Goal: Information Seeking & Learning: Understand process/instructions

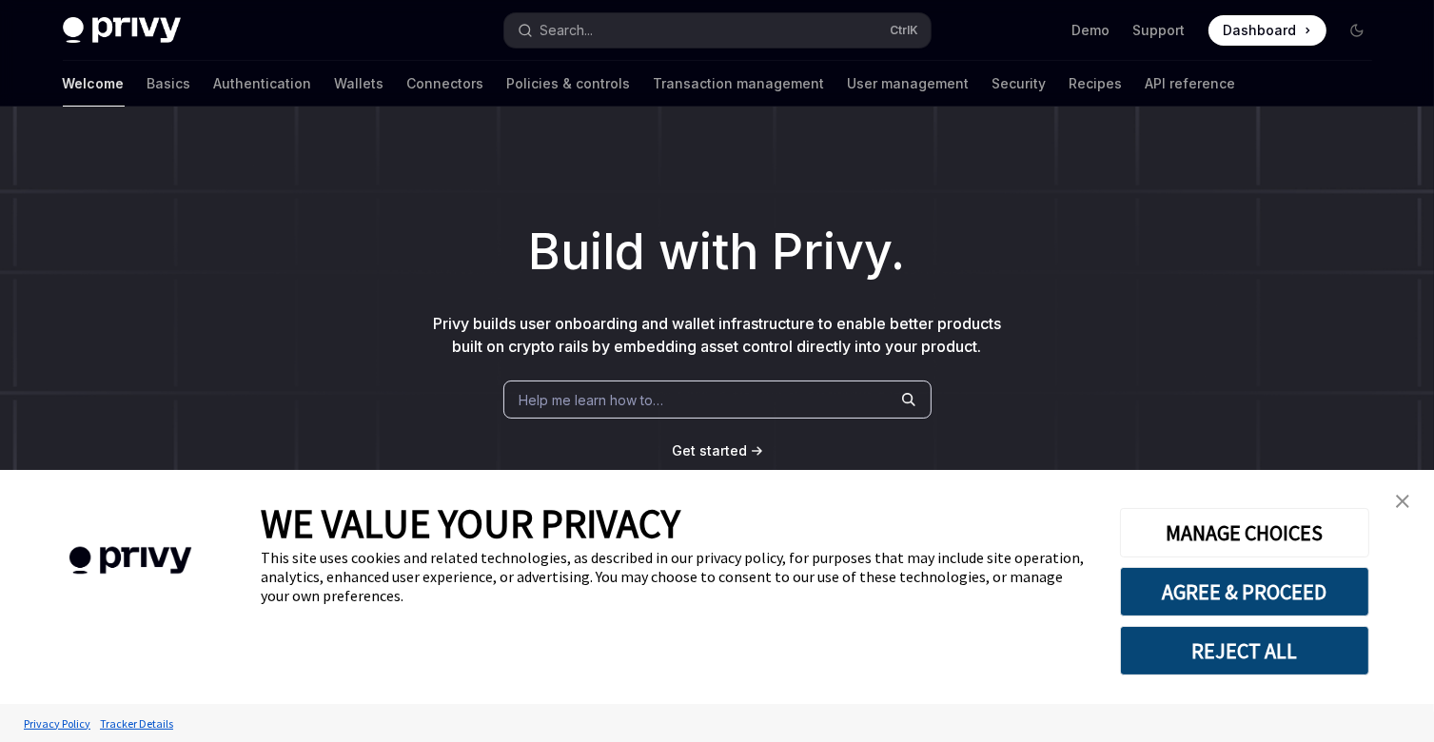
click at [1265, 662] on button "REJECT ALL" at bounding box center [1244, 650] width 249 height 49
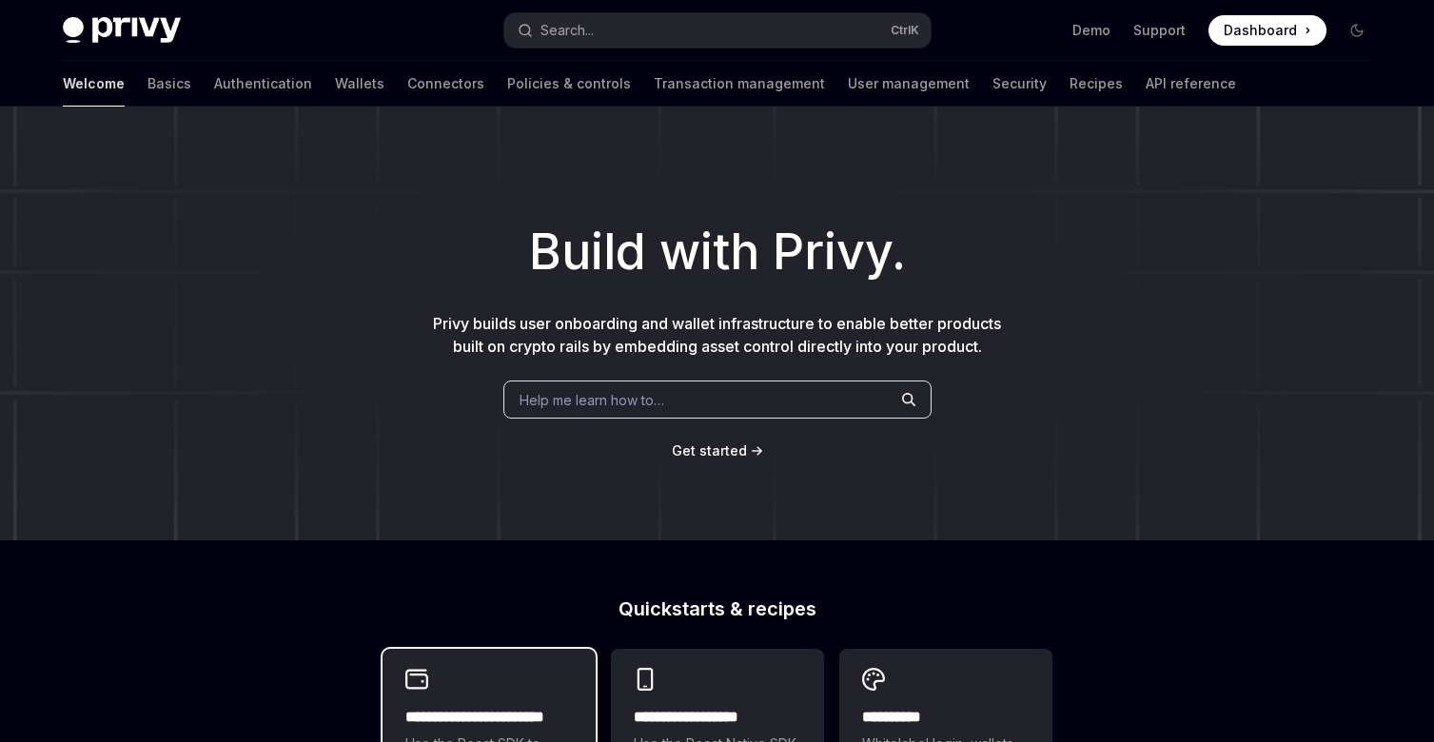
scroll to position [171, 0]
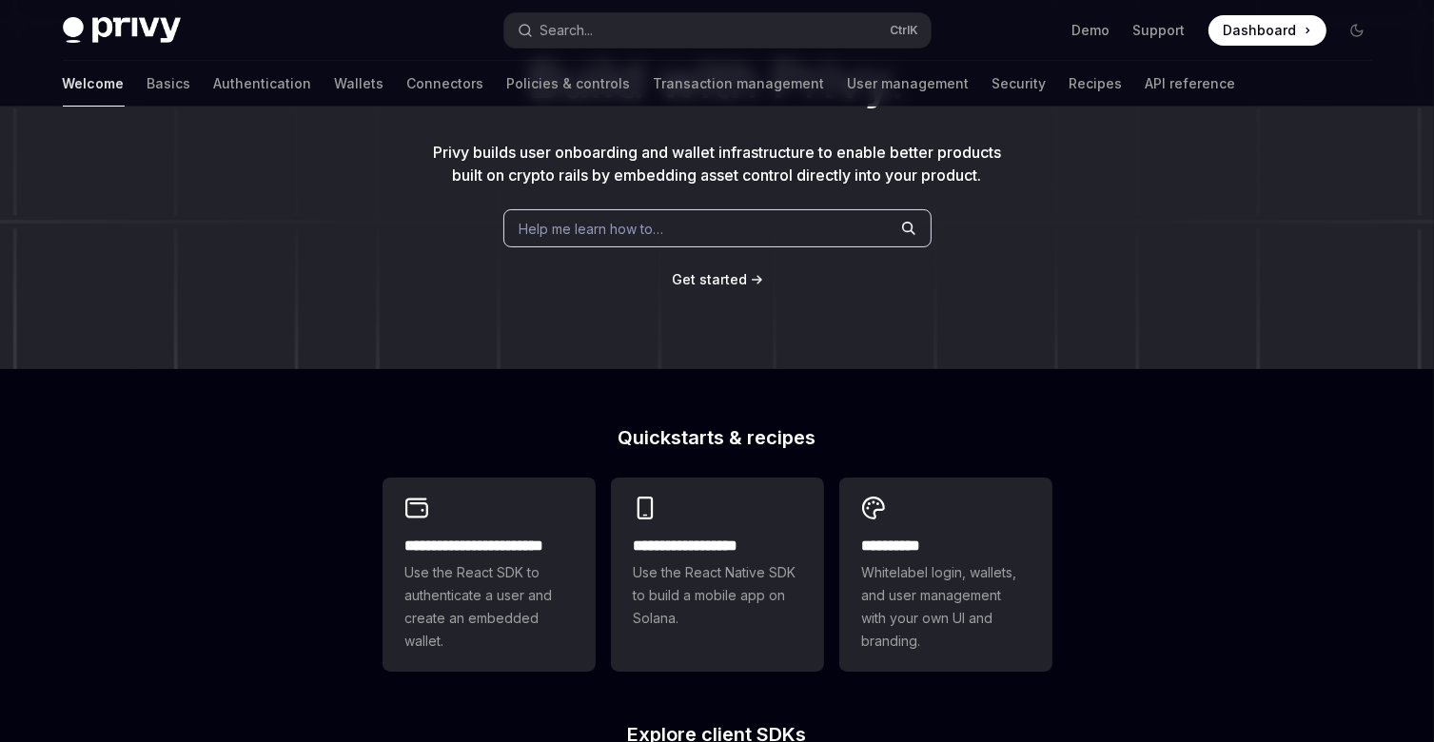
click at [717, 285] on span "Get started" at bounding box center [709, 279] width 75 height 16
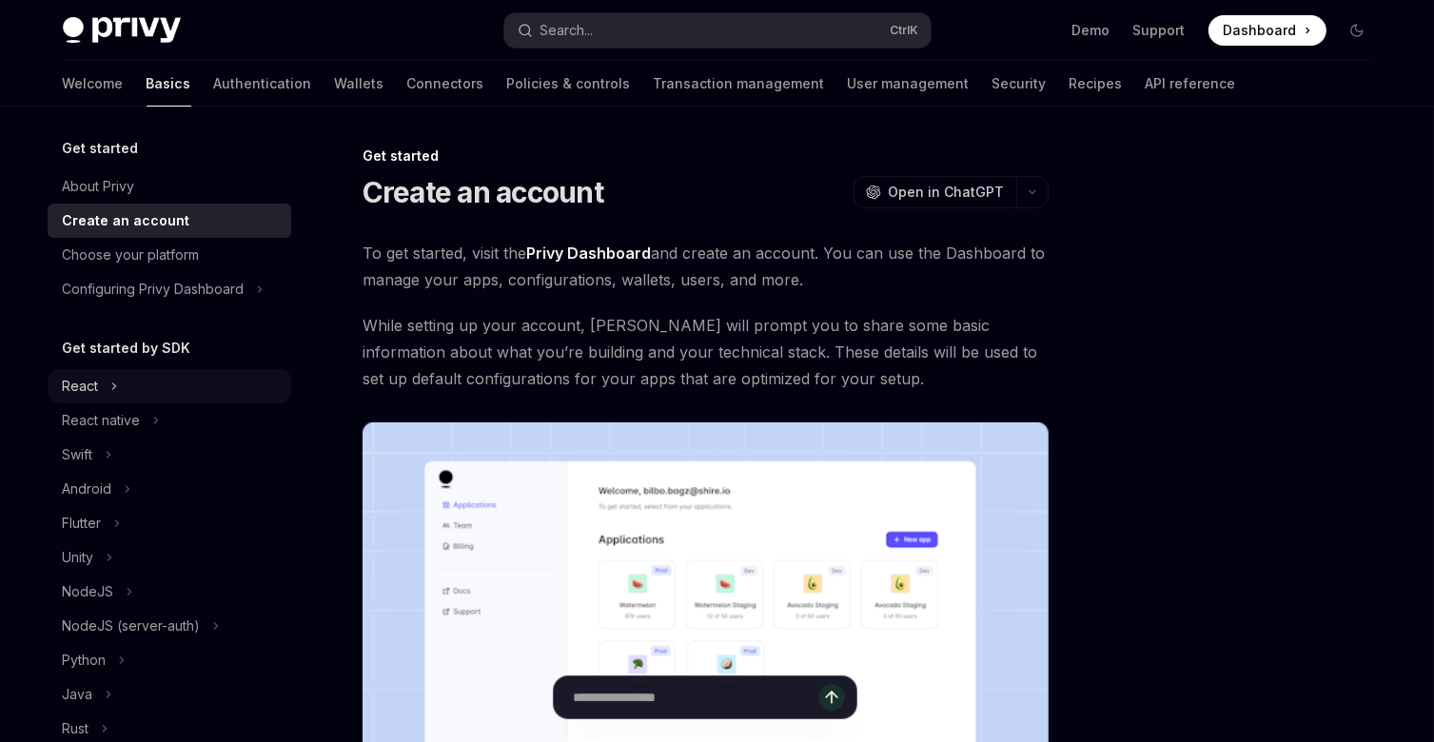
click at [94, 386] on div "React" at bounding box center [81, 386] width 36 height 23
type textarea "*"
